Goal: Transaction & Acquisition: Purchase product/service

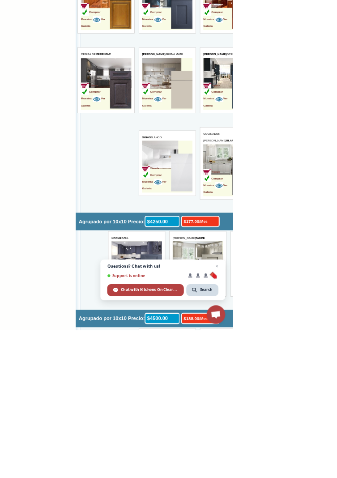
scroll to position [2612, 0]
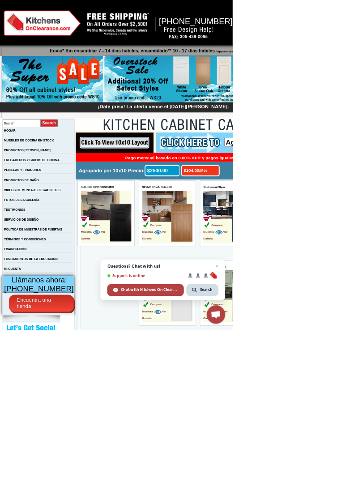
click at [214, 247] on img at bounding box center [228, 263] width 31 height 55
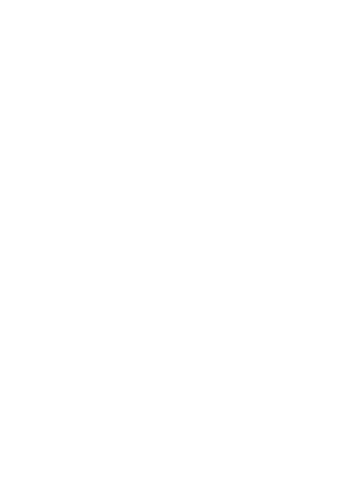
scroll to position [1, 0]
